Goal: Task Accomplishment & Management: Complete application form

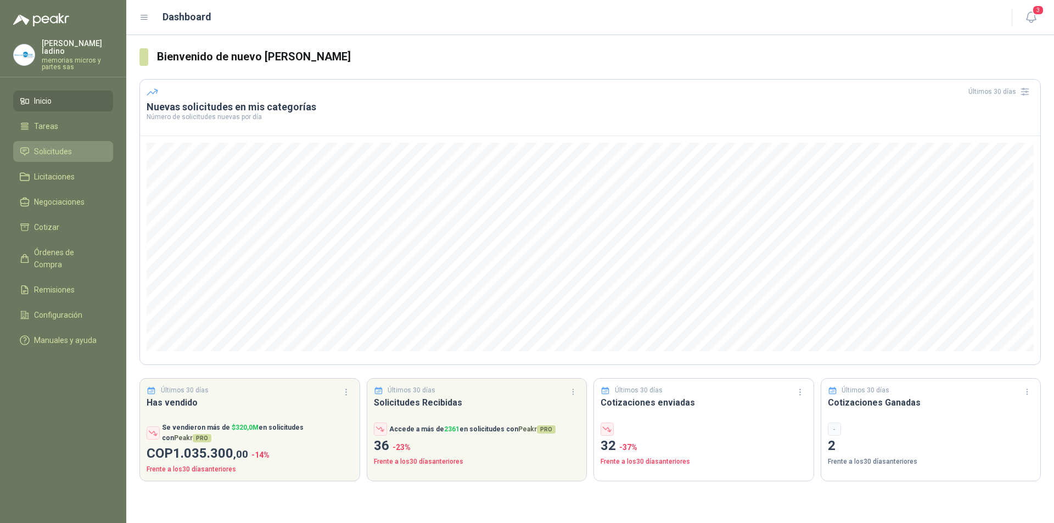
click at [64, 148] on span "Solicitudes" at bounding box center [53, 151] width 38 height 12
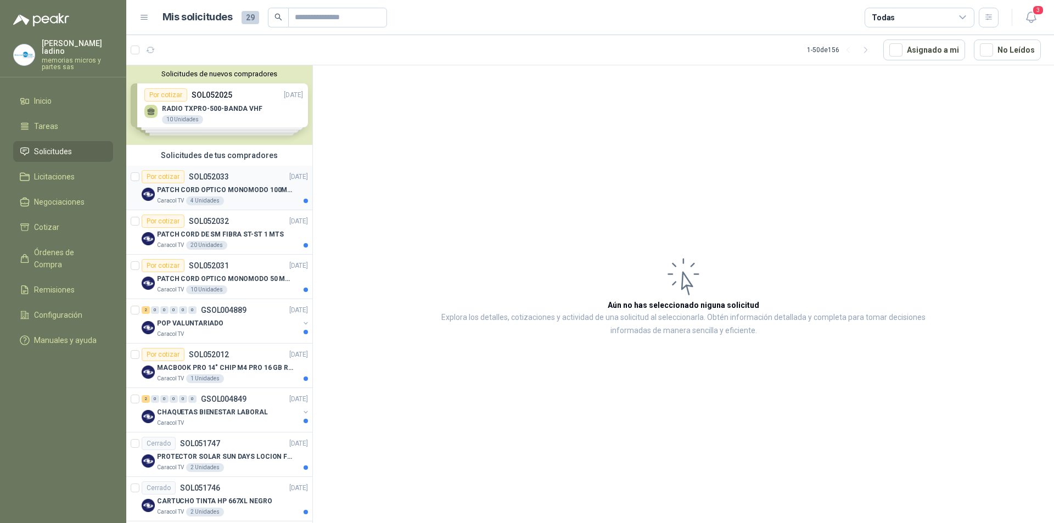
click at [163, 175] on div "Por cotizar" at bounding box center [163, 176] width 43 height 13
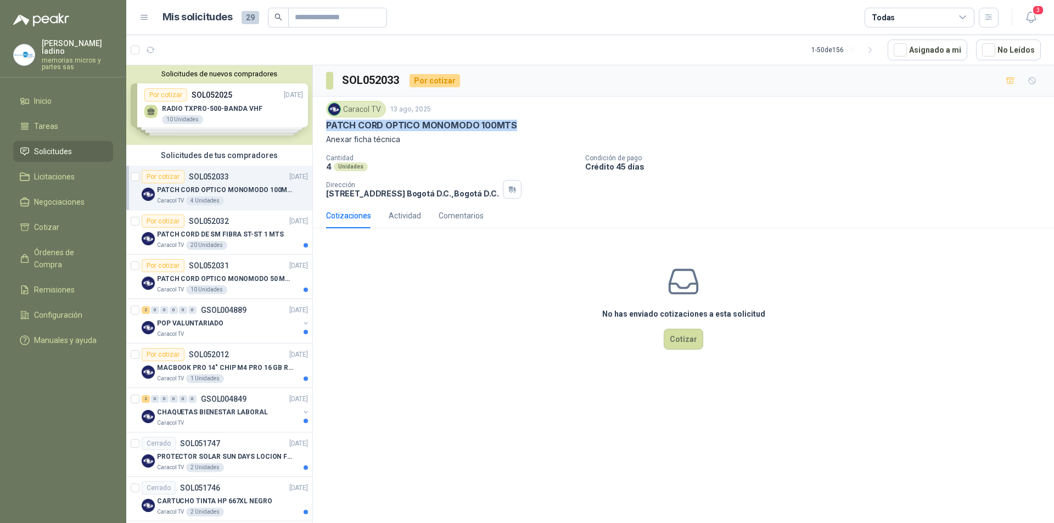
drag, startPoint x: 324, startPoint y: 124, endPoint x: 522, endPoint y: 123, distance: 197.6
click at [522, 123] on div "Caracol TV 13 ago, 2025 PATCH CORD OPTICO MONOMODO 100MTS Anexar ficha técnica …" at bounding box center [683, 150] width 741 height 106
copy p "PATCH CORD OPTICO MONOMODO 100MTS"
click at [168, 218] on div "Por cotizar" at bounding box center [163, 221] width 43 height 13
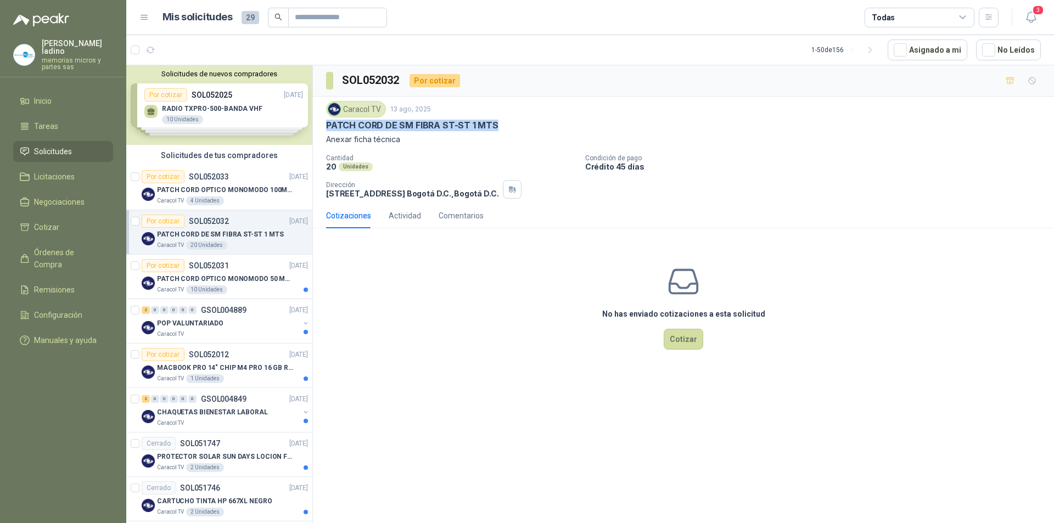
drag, startPoint x: 324, startPoint y: 123, endPoint x: 498, endPoint y: 126, distance: 174.0
click at [498, 126] on div "Caracol TV 13 ago, 2025 PATCH CORD DE SM FIBRA ST-ST 1 MTS Anexar ficha técnica…" at bounding box center [683, 150] width 741 height 106
copy p "PATCH CORD DE SM FIBRA ST-ST 1 MTS"
click at [169, 259] on article "Por cotizar SOL052031 [DATE] PATCH CORD OPTICO MONOMODO 50 MTS Caracol TV 10 Un…" at bounding box center [219, 277] width 186 height 44
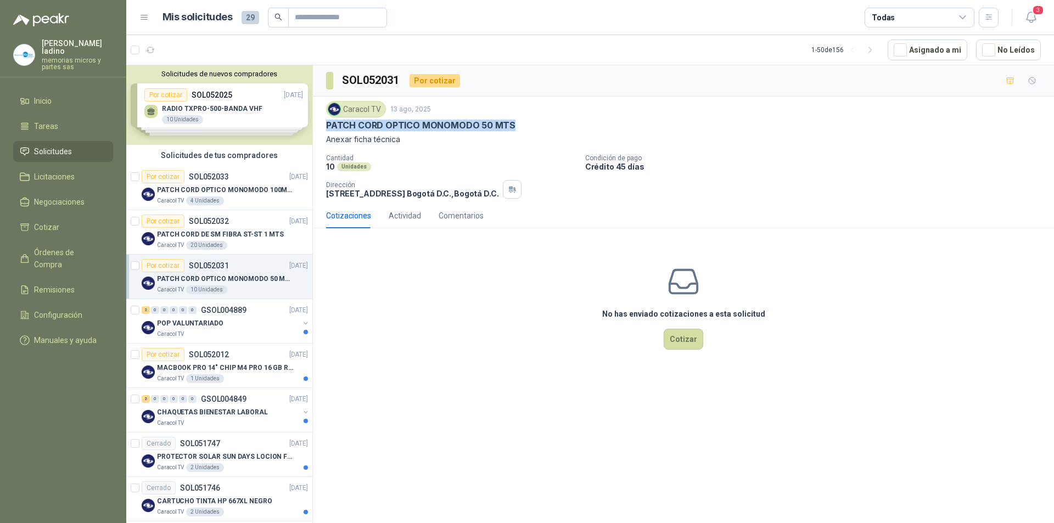
drag, startPoint x: 327, startPoint y: 123, endPoint x: 514, endPoint y: 125, distance: 187.2
click at [514, 125] on div "PATCH CORD OPTICO MONOMODO 50 MTS" at bounding box center [683, 126] width 715 height 12
copy p "PATCH CORD OPTICO MONOMODO 50 MTS"
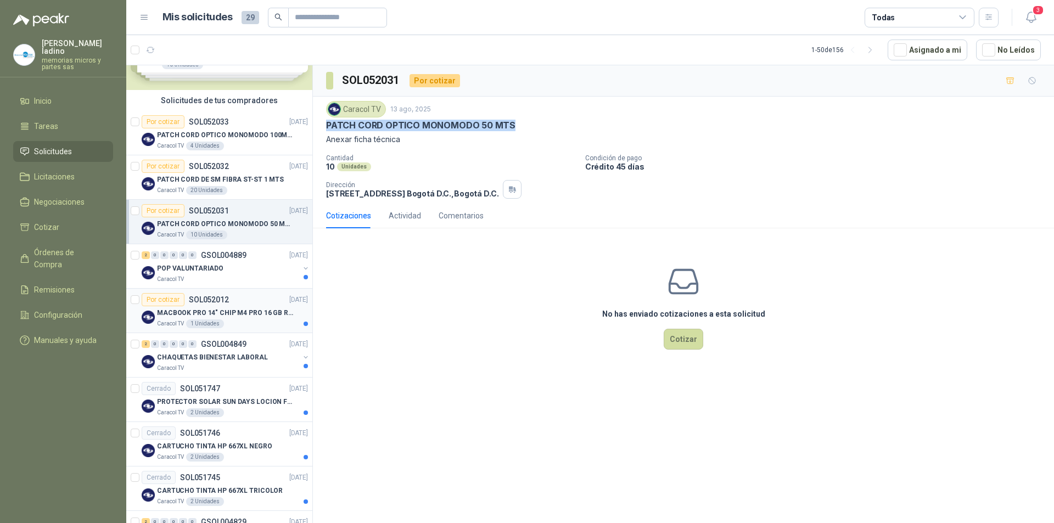
click at [168, 301] on div "Por cotizar" at bounding box center [163, 299] width 43 height 13
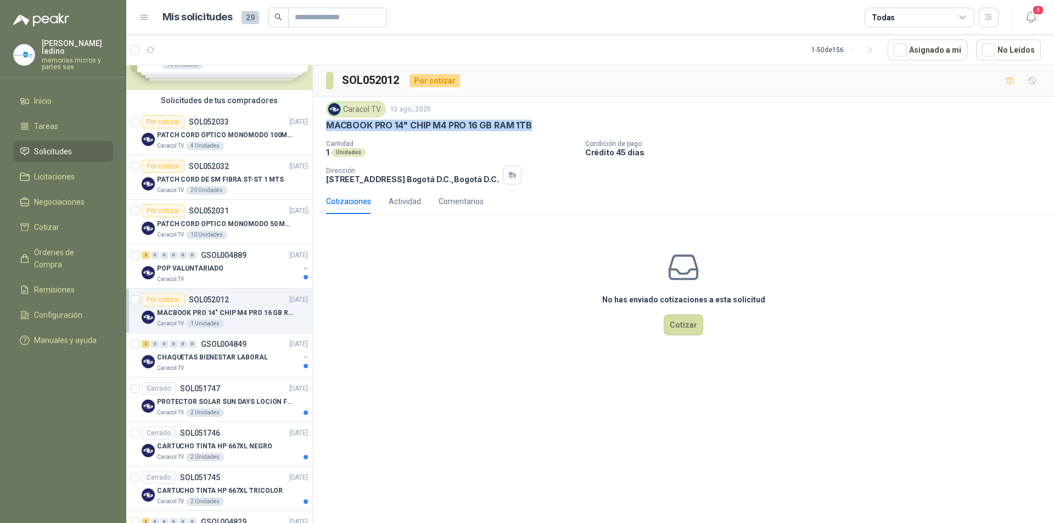
drag, startPoint x: 327, startPoint y: 124, endPoint x: 536, endPoint y: 123, distance: 208.6
click at [536, 123] on div "MACBOOK PRO 14" CHIP M4 PRO 16 GB RAM 1TB" at bounding box center [683, 126] width 715 height 12
copy p "MACBOOK PRO 14" CHIP M4 PRO 16 GB RAM 1TB"
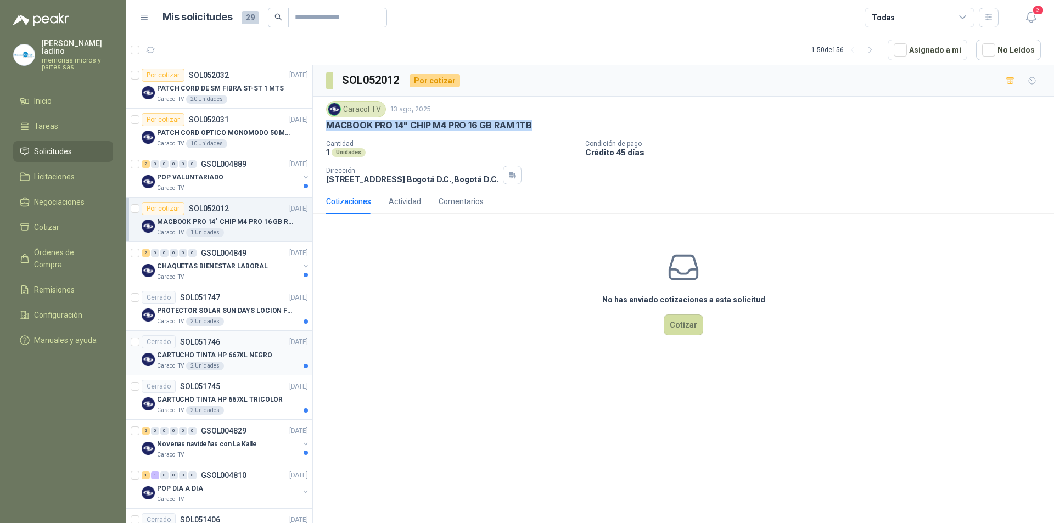
scroll to position [165, 0]
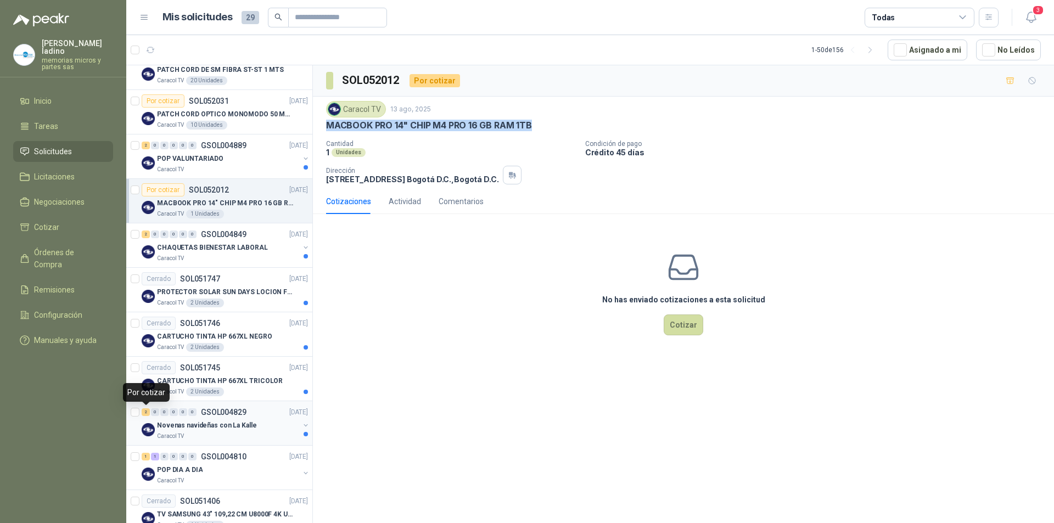
click at [145, 412] on div "2" at bounding box center [146, 412] width 8 height 8
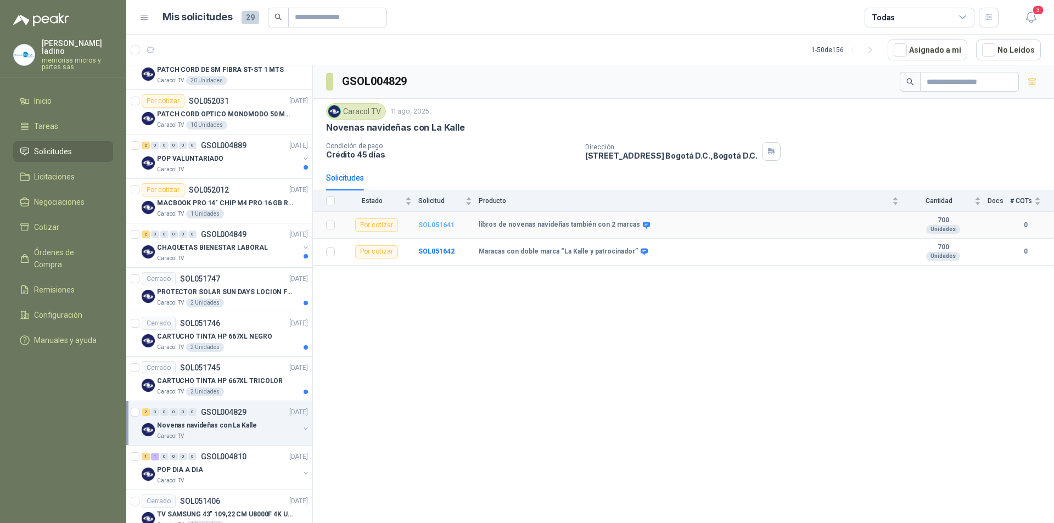
click at [437, 221] on b "SOL051641" at bounding box center [436, 225] width 36 height 8
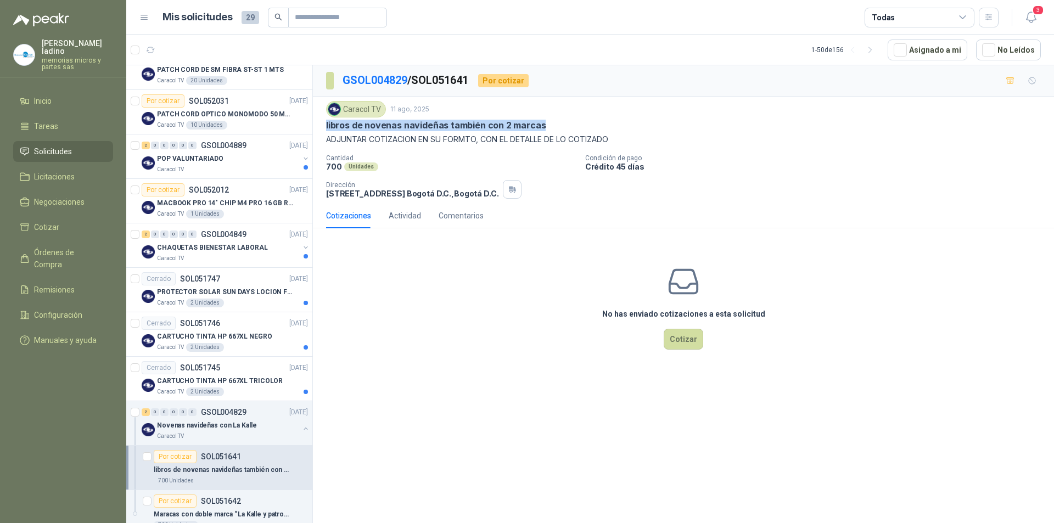
drag, startPoint x: 323, startPoint y: 125, endPoint x: 540, endPoint y: 132, distance: 216.9
click at [544, 131] on div "Caracol TV 11 ago, 2025 libros de novenas navideñas también con 2 marcas ADJUNT…" at bounding box center [683, 150] width 741 height 106
copy p "libros de novenas navideñas también con 2 marcas"
click at [695, 342] on button "Cotizar" at bounding box center [684, 339] width 40 height 21
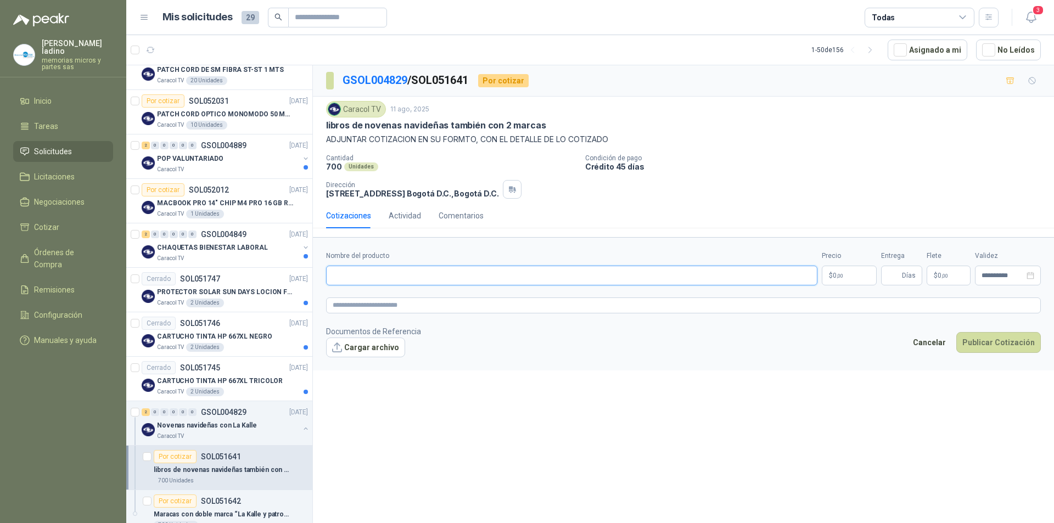
paste input "**********"
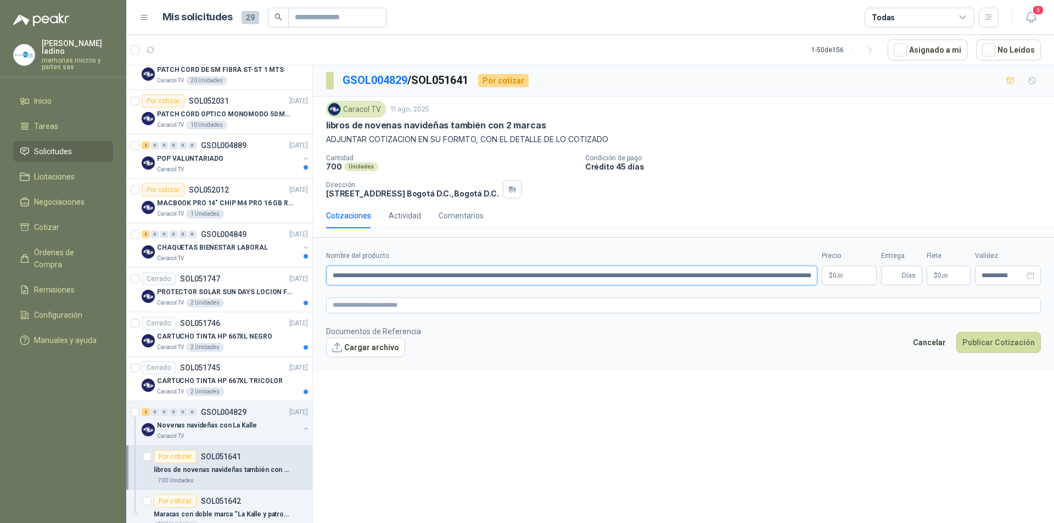
drag, startPoint x: 776, startPoint y: 272, endPoint x: 334, endPoint y: 290, distance: 441.7
click at [334, 290] on form "**********" at bounding box center [683, 303] width 741 height 133
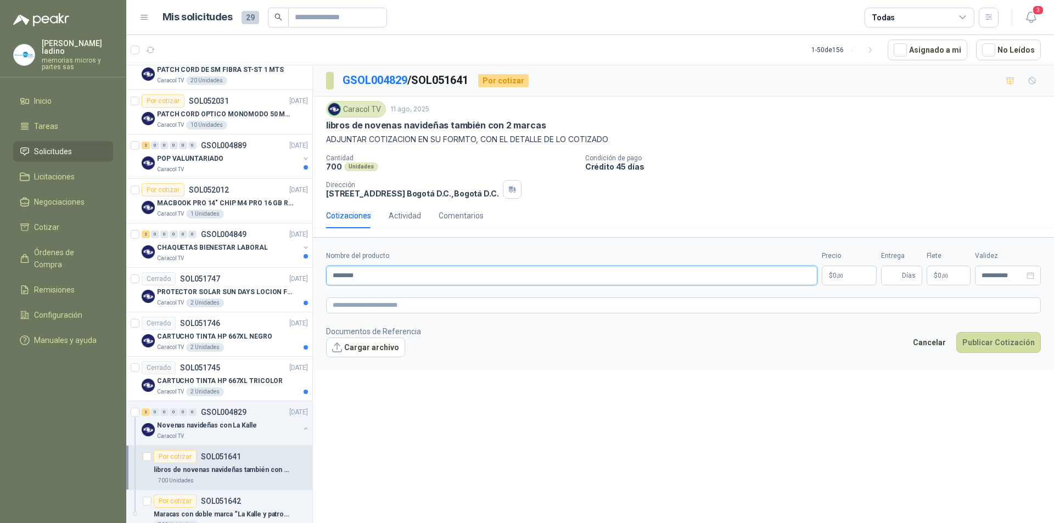
type input "********"
click at [844, 276] on p "$ 0 ,00" at bounding box center [849, 276] width 55 height 20
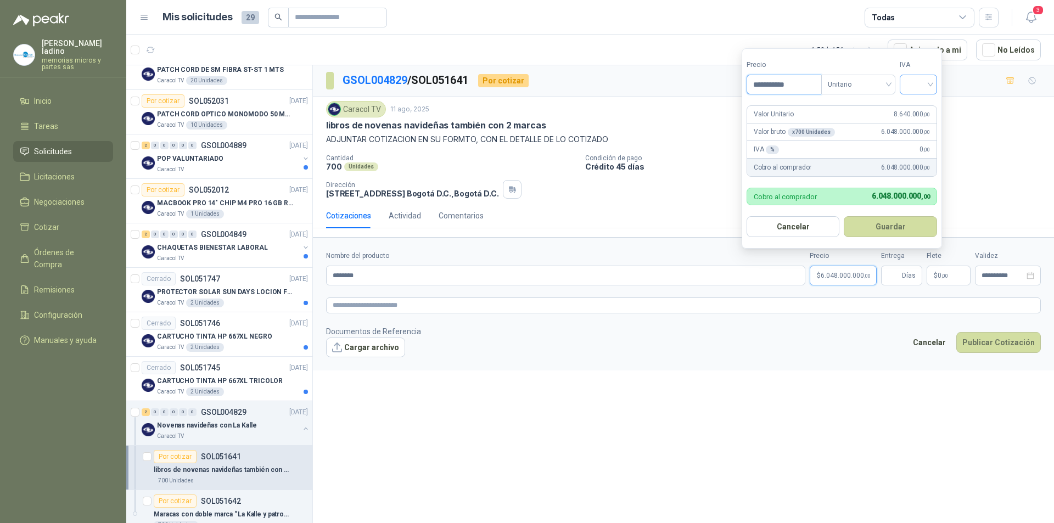
type input "**********"
click at [917, 87] on input "search" at bounding box center [918, 83] width 24 height 16
click at [920, 103] on div "19%" at bounding box center [921, 107] width 20 height 12
click at [908, 228] on button "Guardar" at bounding box center [892, 226] width 94 height 21
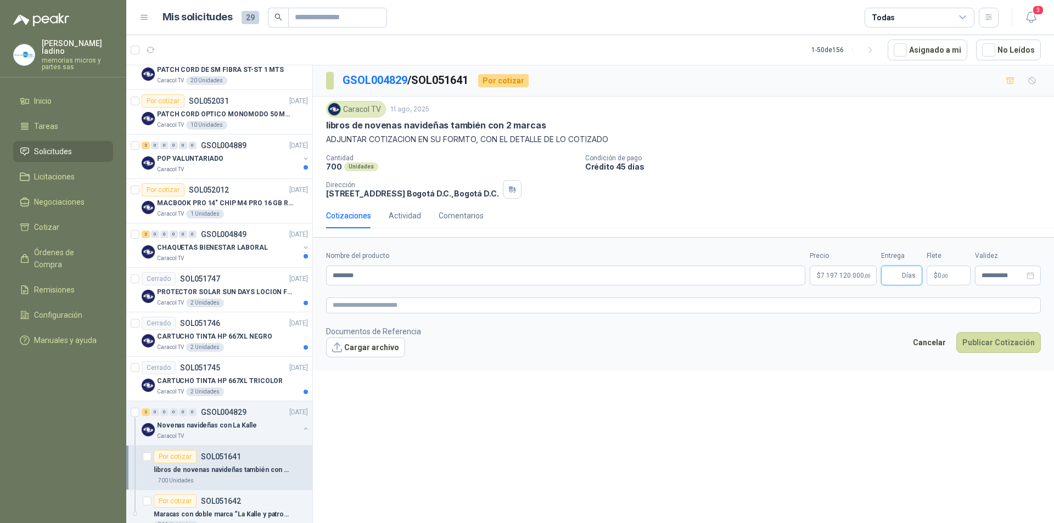
click at [895, 273] on input "Entrega" at bounding box center [894, 275] width 12 height 19
type input "**"
click at [339, 353] on button "Cargar archivo" at bounding box center [365, 348] width 79 height 20
click at [999, 362] on button "Publicar Cotización" at bounding box center [998, 356] width 85 height 21
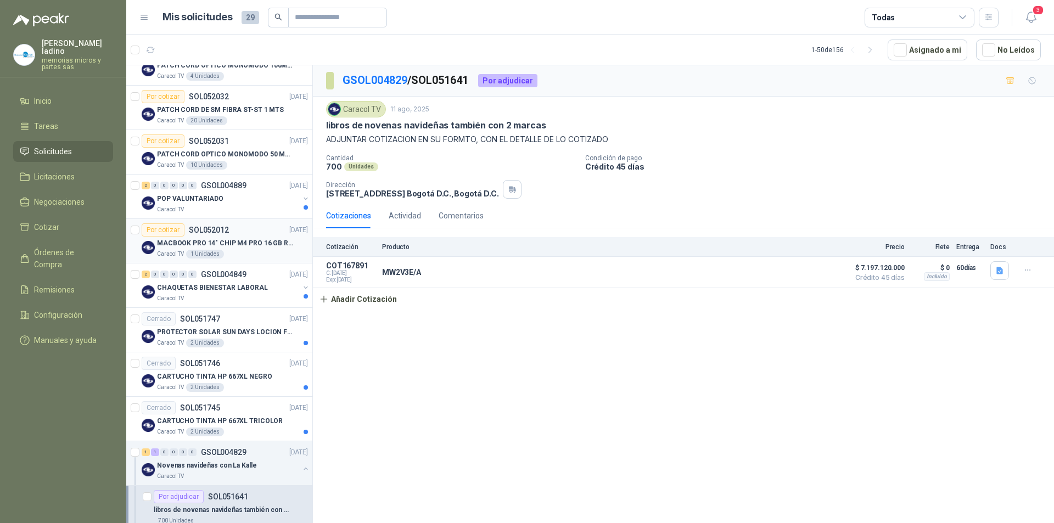
scroll to position [110, 0]
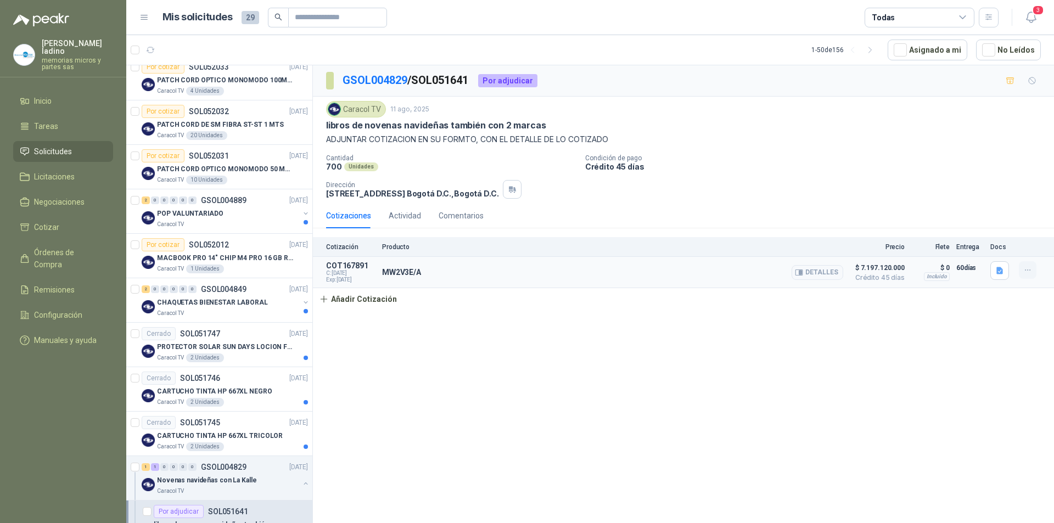
click at [1020, 269] on button "button" at bounding box center [1028, 270] width 18 height 18
click at [975, 248] on button "Eliminar" at bounding box center [1006, 246] width 88 height 18
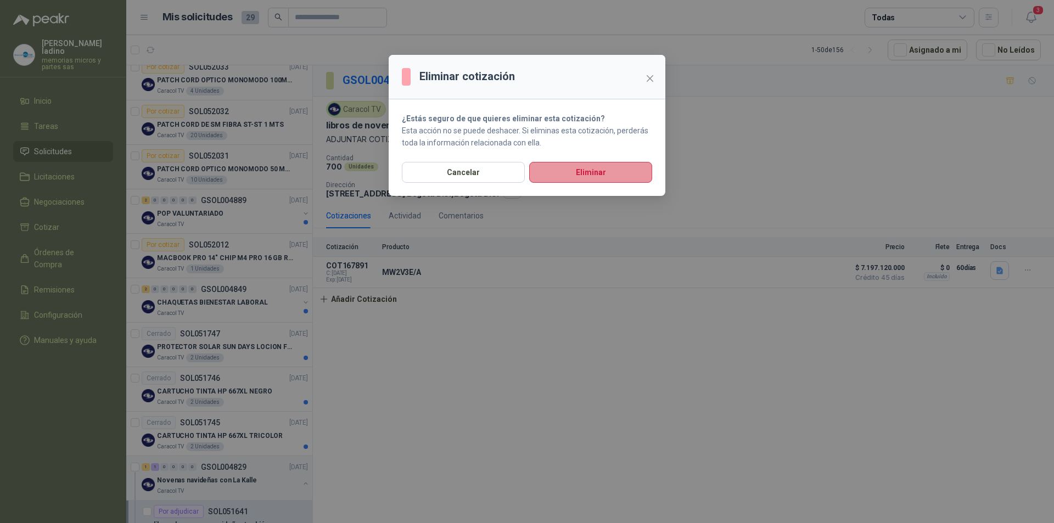
click at [614, 176] on button "Eliminar" at bounding box center [590, 172] width 123 height 21
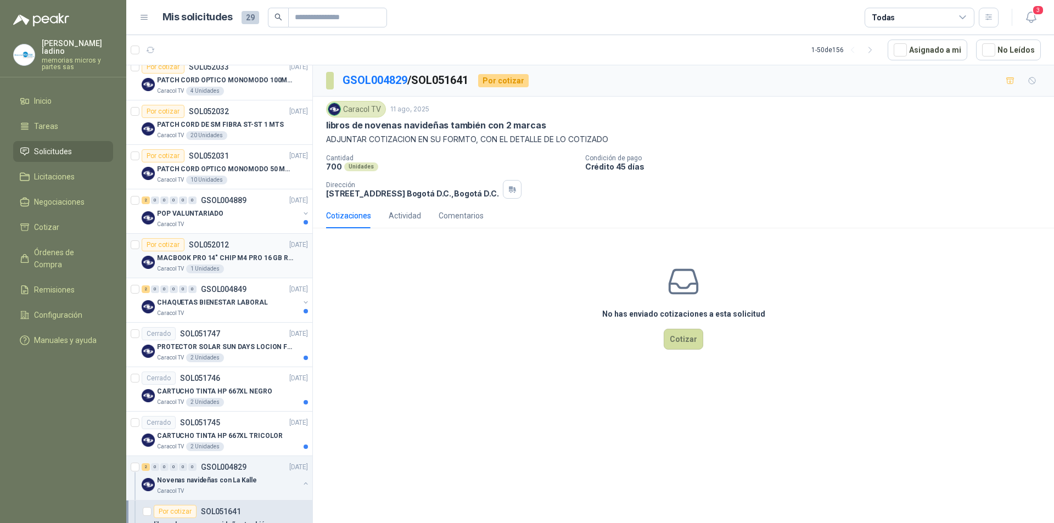
click at [172, 244] on div "Por cotizar" at bounding box center [163, 244] width 43 height 13
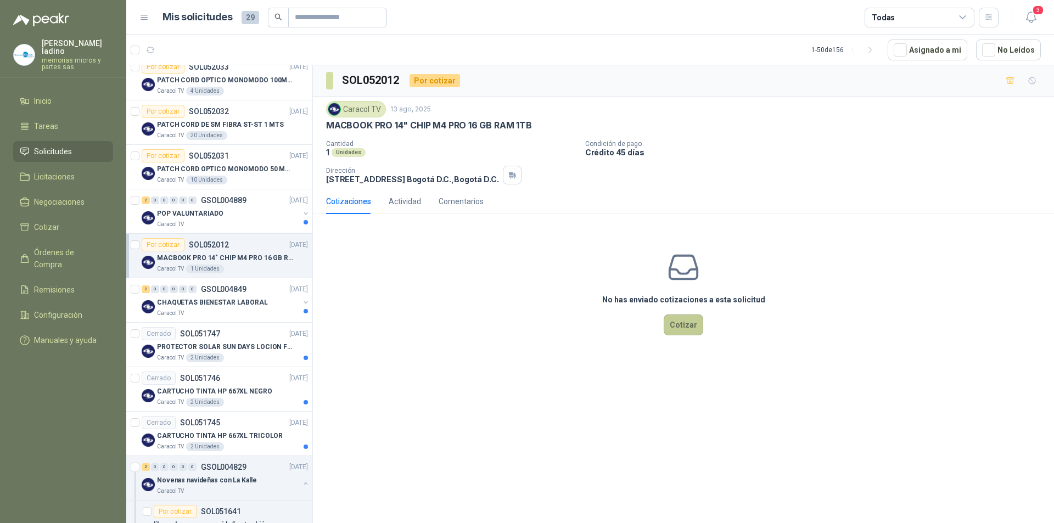
click at [678, 326] on button "Cotizar" at bounding box center [684, 324] width 40 height 21
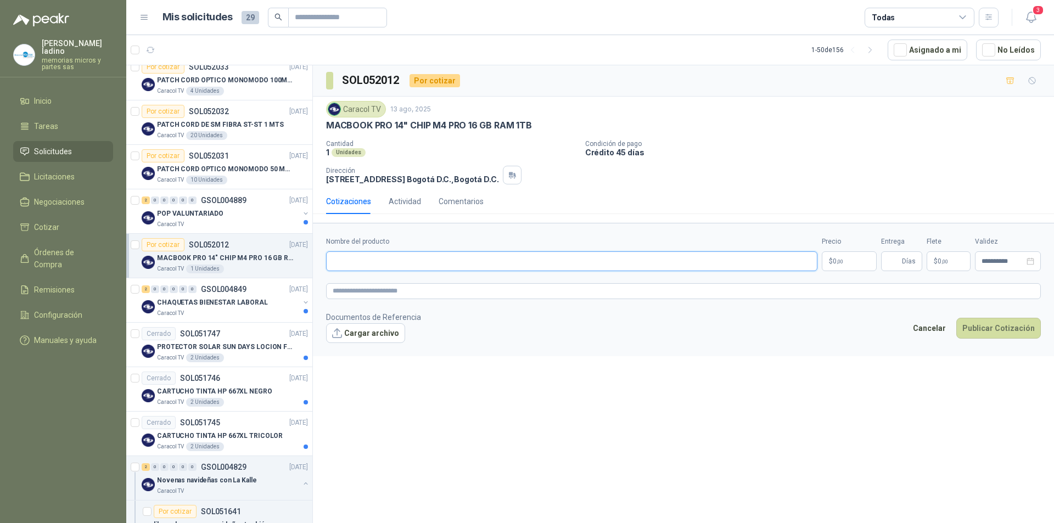
paste input "**********"
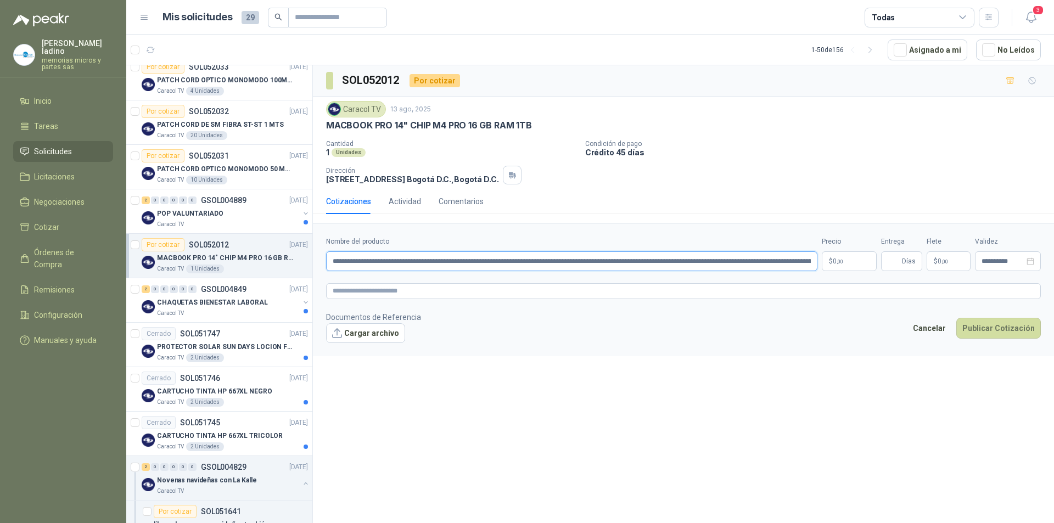
drag, startPoint x: 774, startPoint y: 258, endPoint x: 228, endPoint y: 276, distance: 546.4
click at [228, 276] on div "Solicitudes de nuevos compradores Por cotizar SOL052025 [DATE] RADIO TXPRO-500-…" at bounding box center [590, 296] width 928 height 462
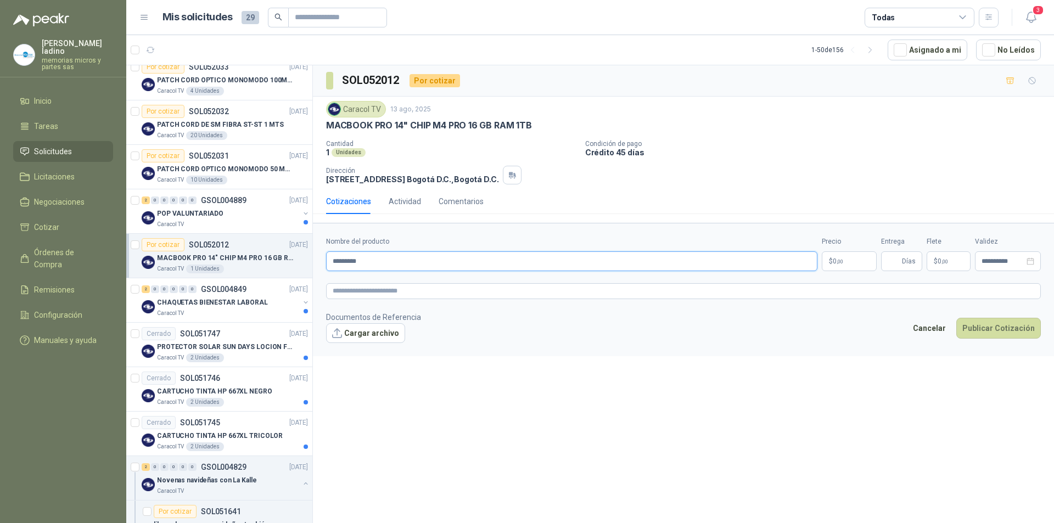
type input "********"
click at [860, 260] on p "$ 0 ,00" at bounding box center [849, 261] width 55 height 20
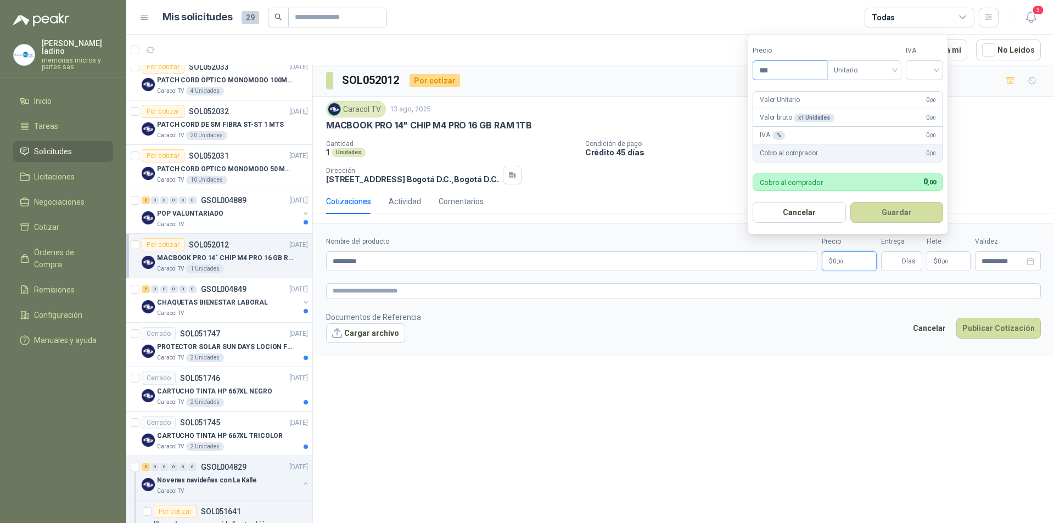
click at [791, 63] on input "***" at bounding box center [790, 70] width 74 height 19
type input "**********"
click at [933, 66] on input "search" at bounding box center [924, 69] width 24 height 16
click at [933, 97] on div "19%" at bounding box center [927, 93] width 20 height 12
click at [913, 209] on button "Guardar" at bounding box center [897, 212] width 94 height 21
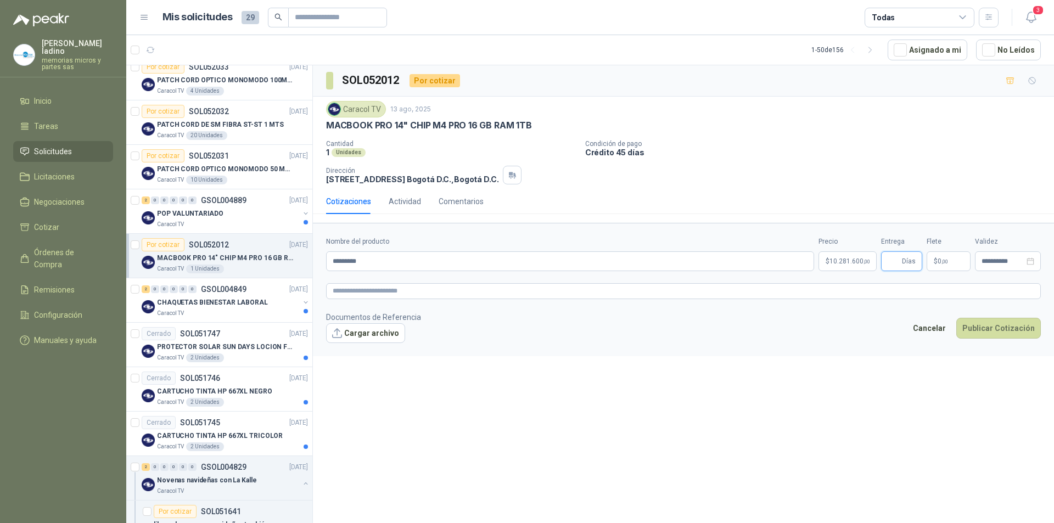
click at [898, 254] on input "Entrega" at bounding box center [894, 261] width 12 height 19
type input "**"
click at [339, 332] on button "Cargar archivo" at bounding box center [365, 333] width 79 height 20
click at [973, 339] on button "Publicar Cotización" at bounding box center [998, 342] width 85 height 21
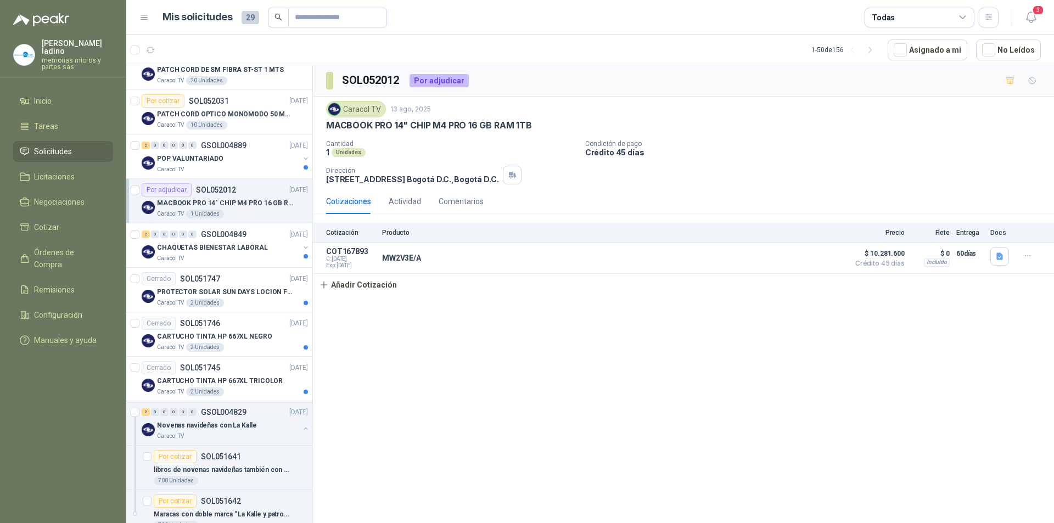
scroll to position [220, 0]
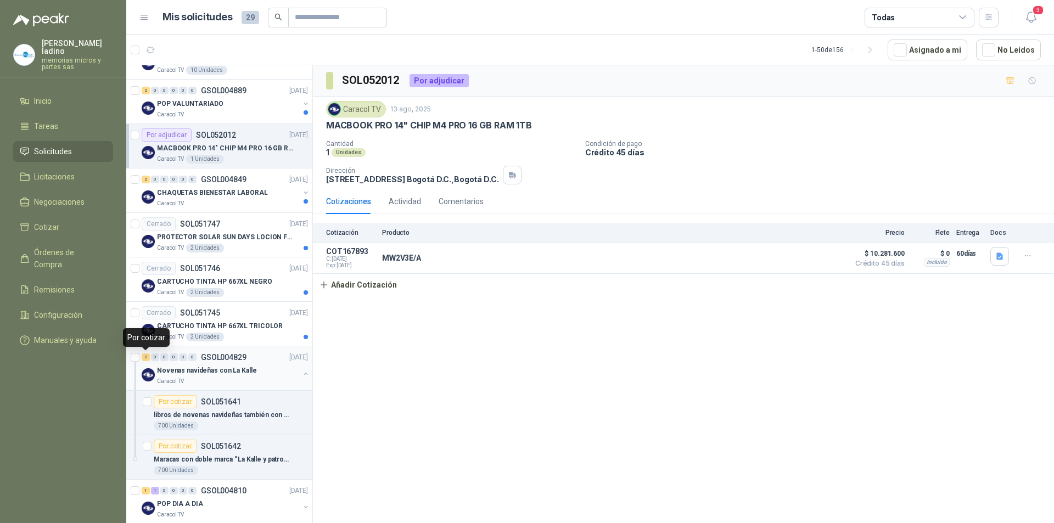
click at [147, 356] on div "2" at bounding box center [146, 357] width 8 height 8
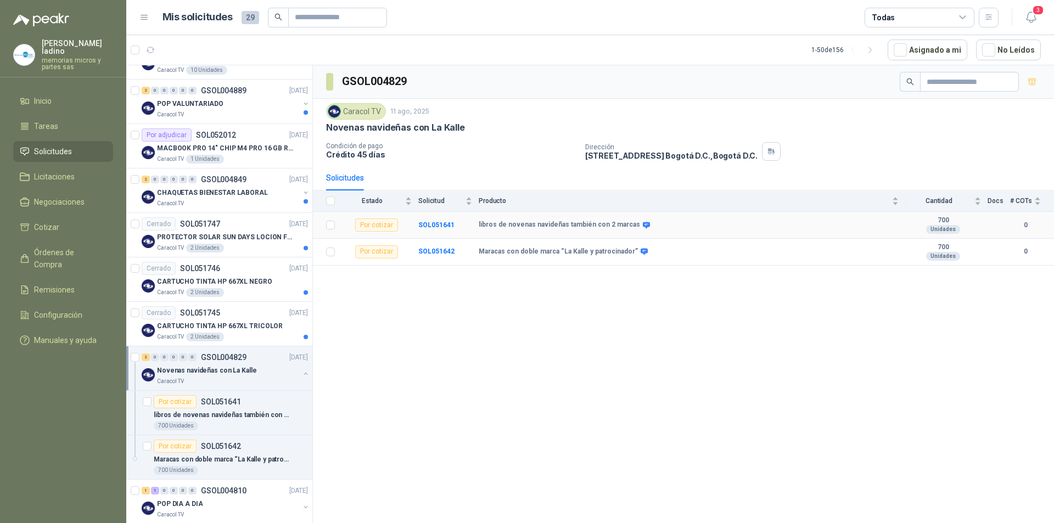
click at [643, 222] on icon at bounding box center [646, 225] width 7 height 7
click at [432, 228] on b "SOL051641" at bounding box center [436, 225] width 36 height 8
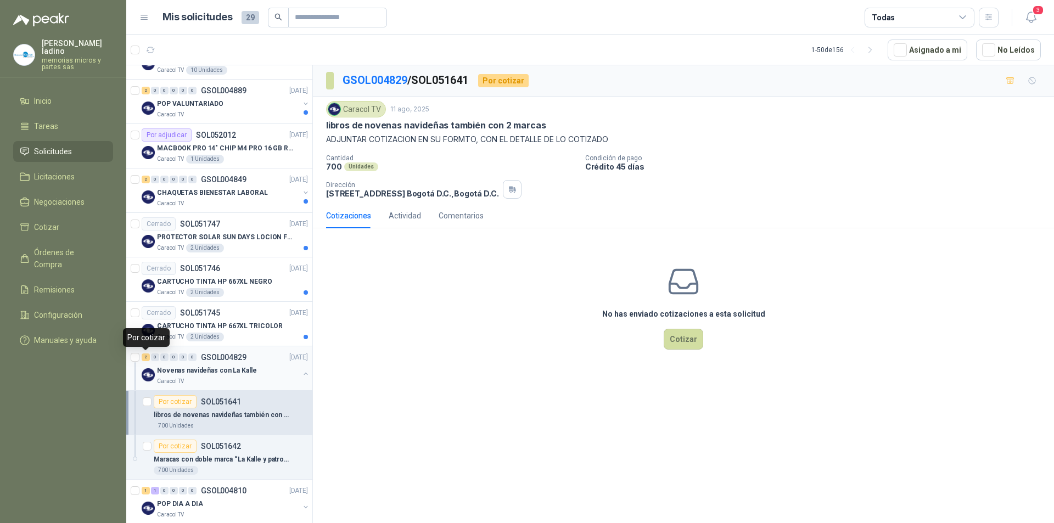
click at [146, 357] on div "2" at bounding box center [146, 357] width 8 height 8
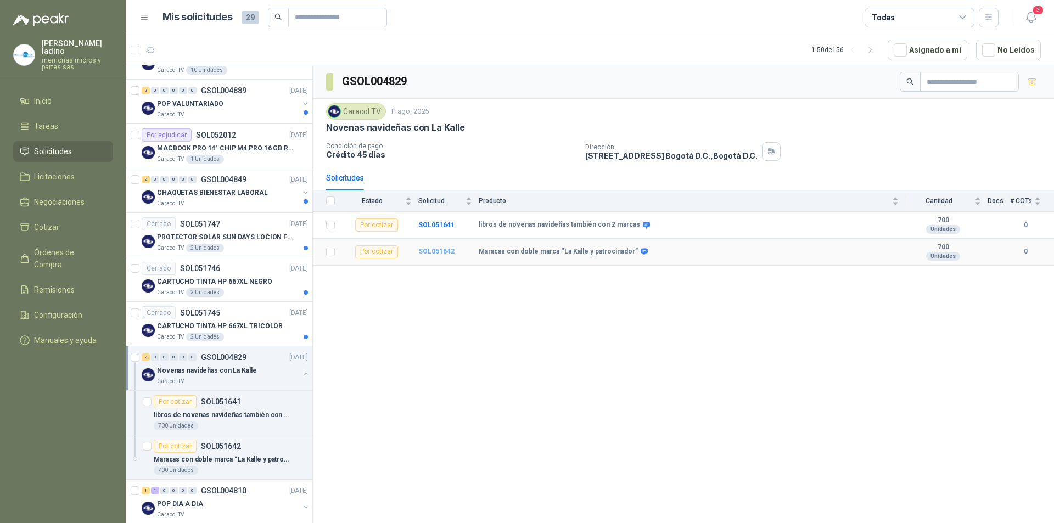
click at [448, 253] on b "SOL051642" at bounding box center [436, 252] width 36 height 8
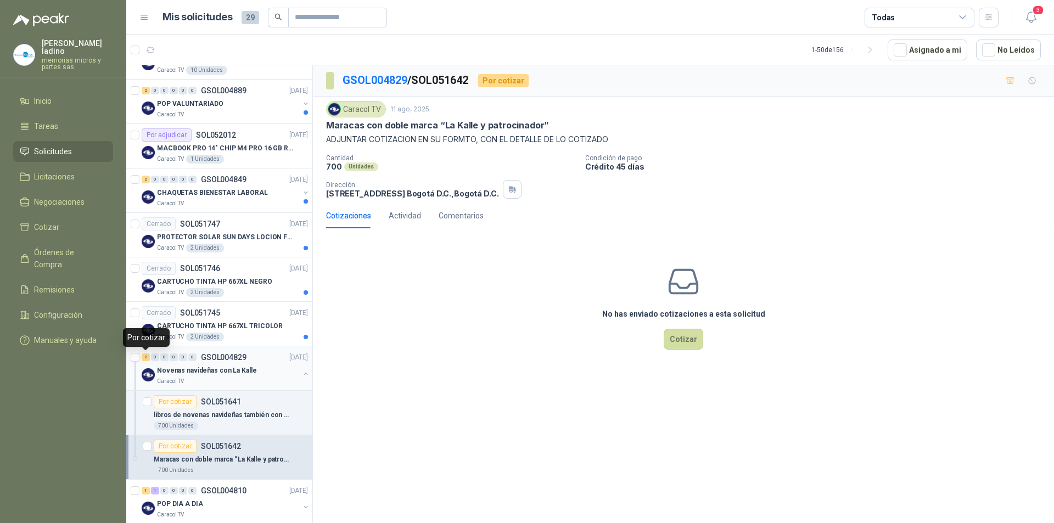
click at [147, 354] on div "2" at bounding box center [146, 357] width 8 height 8
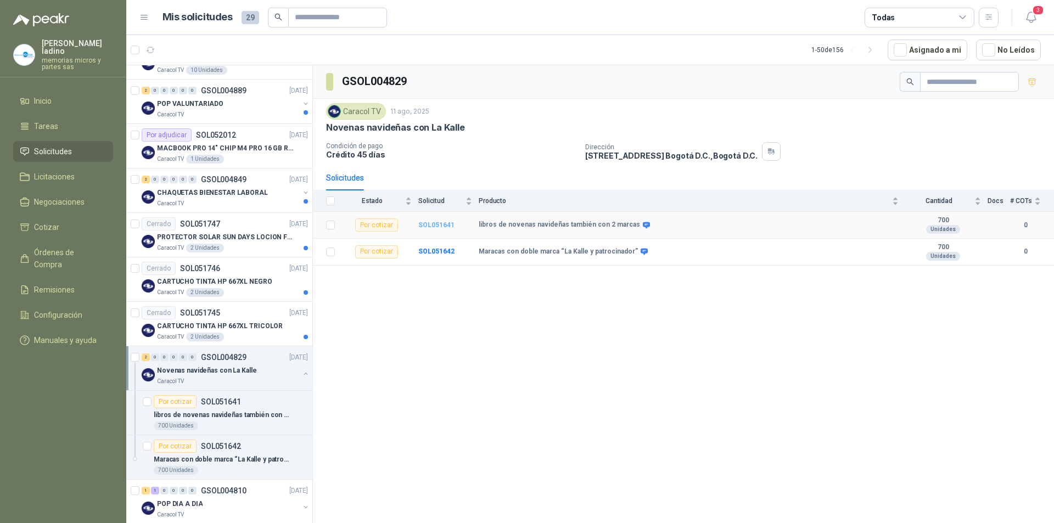
click at [434, 223] on b "SOL051641" at bounding box center [436, 225] width 36 height 8
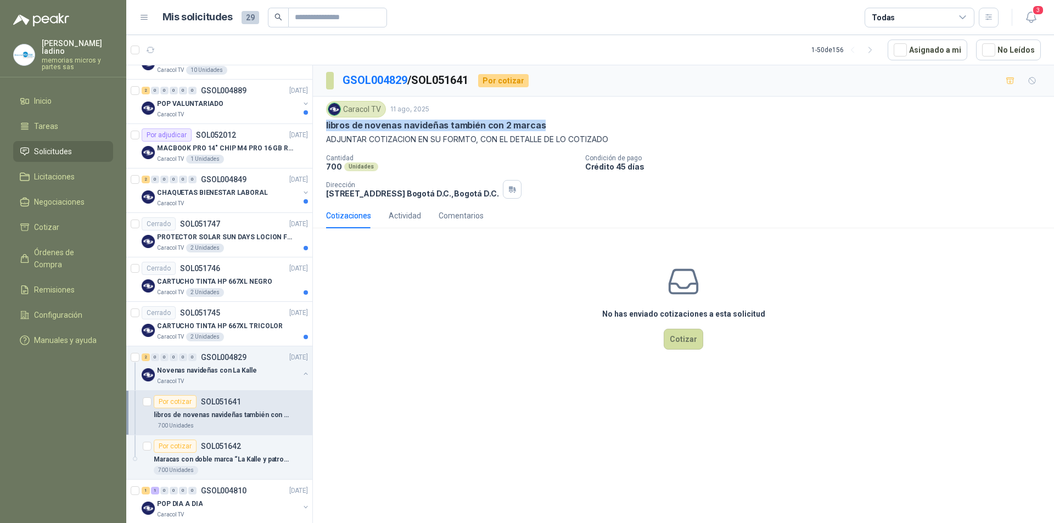
drag, startPoint x: 324, startPoint y: 125, endPoint x: 563, endPoint y: 125, distance: 238.2
click at [563, 125] on div "Caracol TV 11 ago, 2025 libros de novenas navideñas también con 2 marcas ADJUNT…" at bounding box center [683, 150] width 741 height 106
copy p "libros de novenas navideñas también con 2 marcas"
